Goal: Task Accomplishment & Management: Use online tool/utility

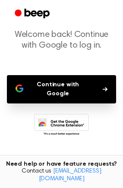
scroll to position [75, 0]
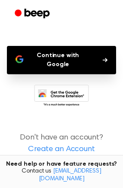
click at [83, 144] on link "Create an Account" at bounding box center [61, 150] width 105 height 12
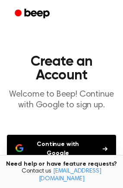
scroll to position [103, 0]
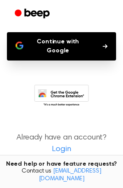
click at [61, 144] on link "Login" at bounding box center [61, 150] width 105 height 12
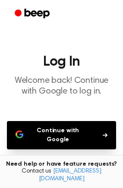
click at [102, 133] on icon "button" at bounding box center [104, 135] width 5 height 4
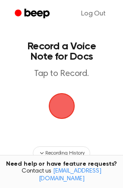
click at [59, 107] on span "button" at bounding box center [61, 106] width 48 height 48
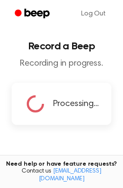
click at [65, 107] on span "Processing..." at bounding box center [76, 104] width 46 height 13
